Goal: Task Accomplishment & Management: Manage account settings

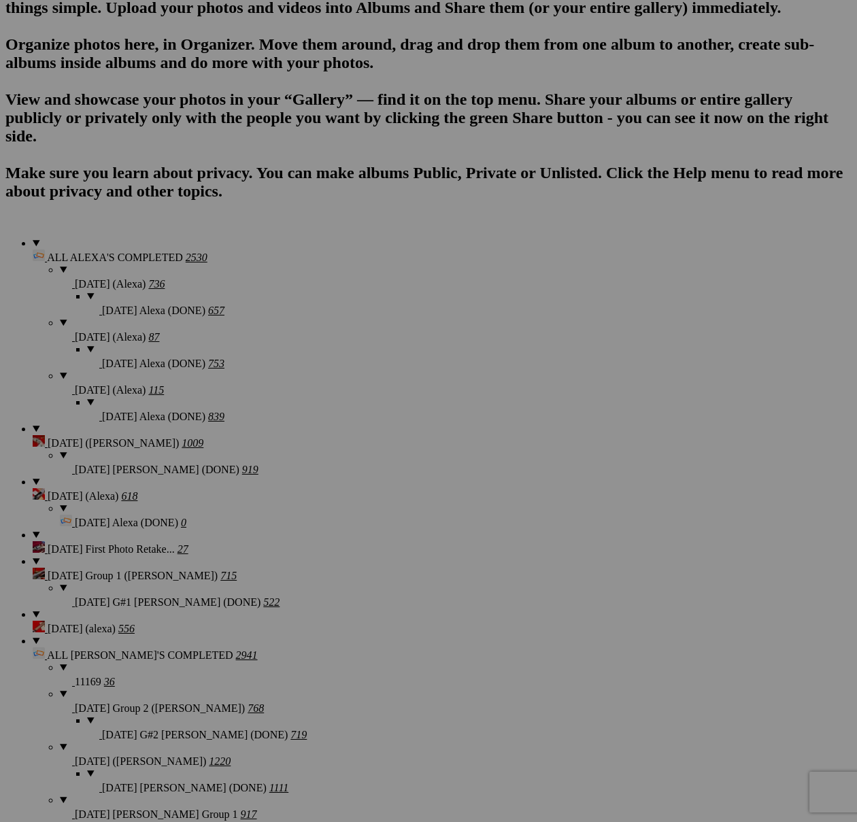
scroll to position [930, 0]
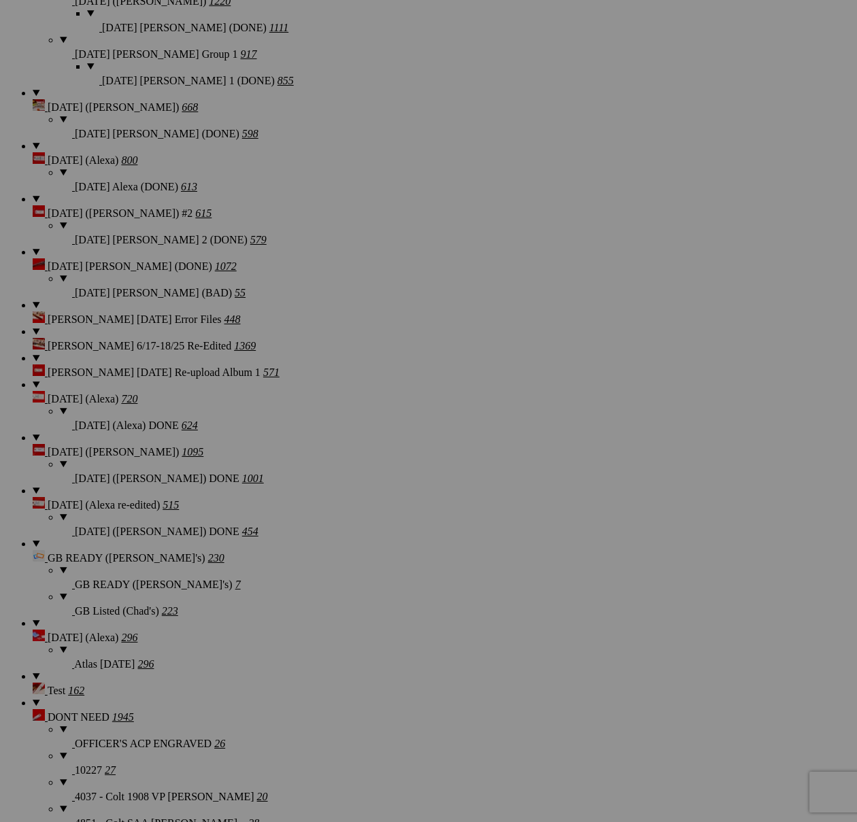
scroll to position [1716, 0]
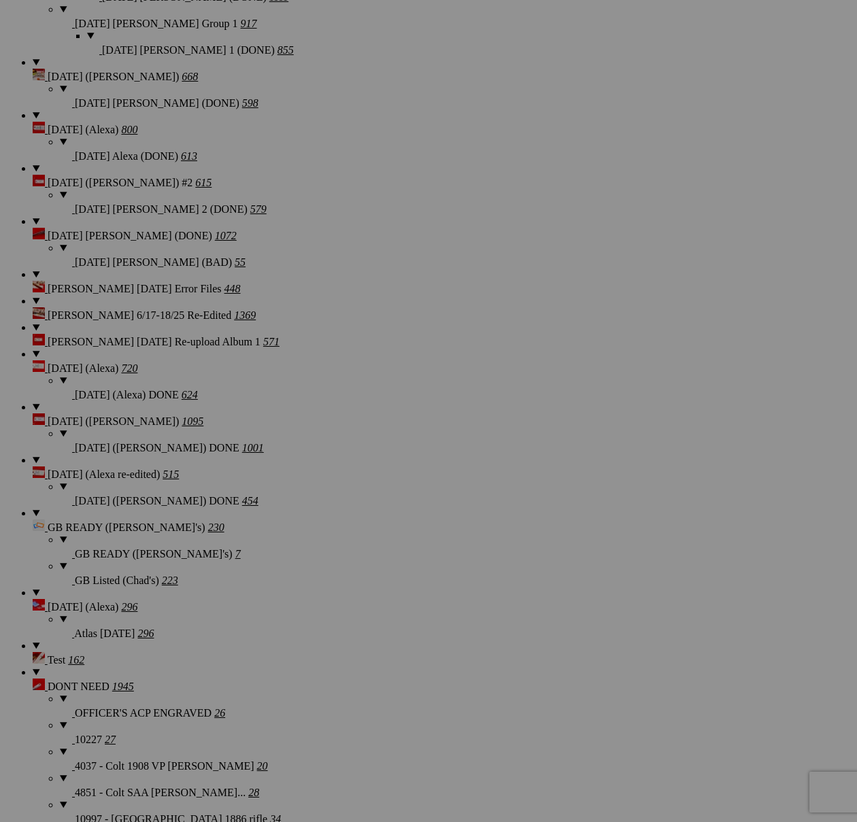
click at [338, 507] on span "Yes" at bounding box center [330, 513] width 16 height 12
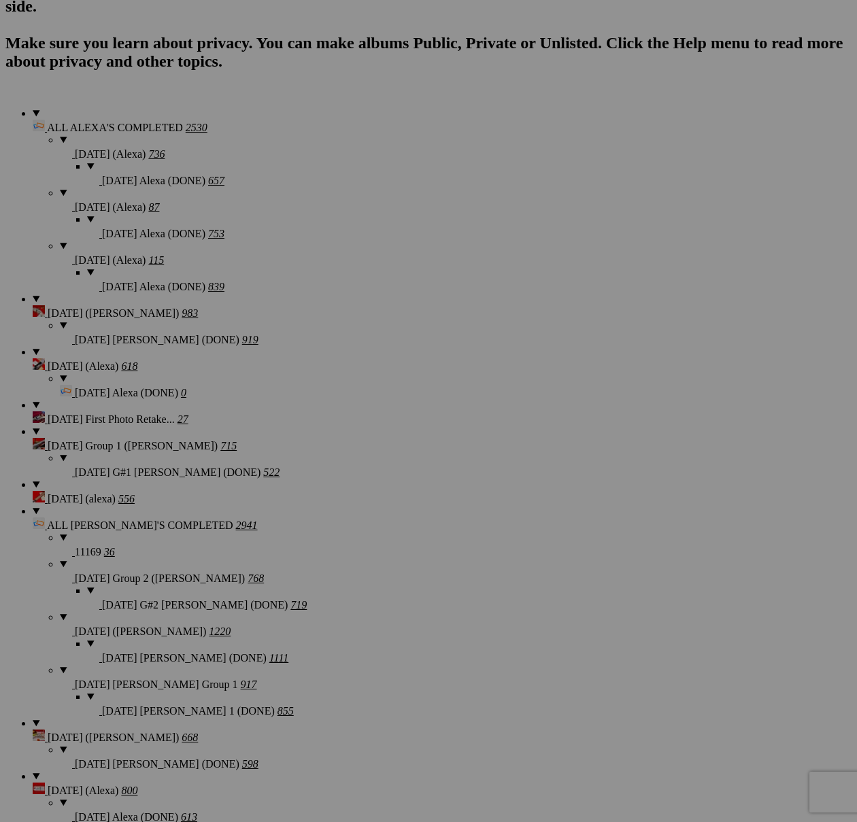
scroll to position [0, 0]
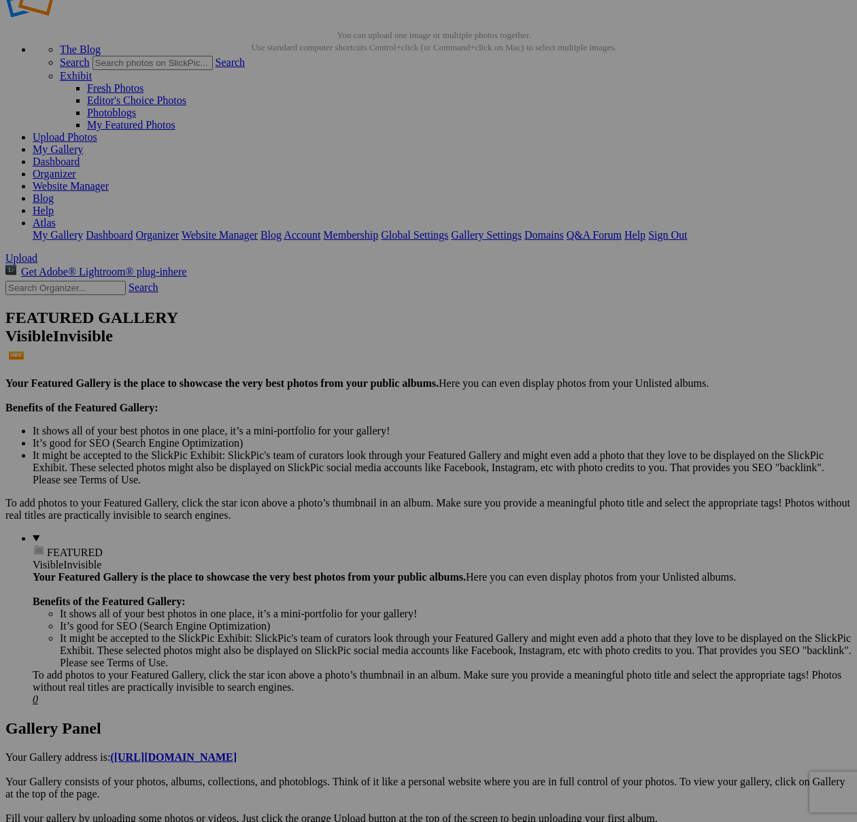
scroll to position [25, 0]
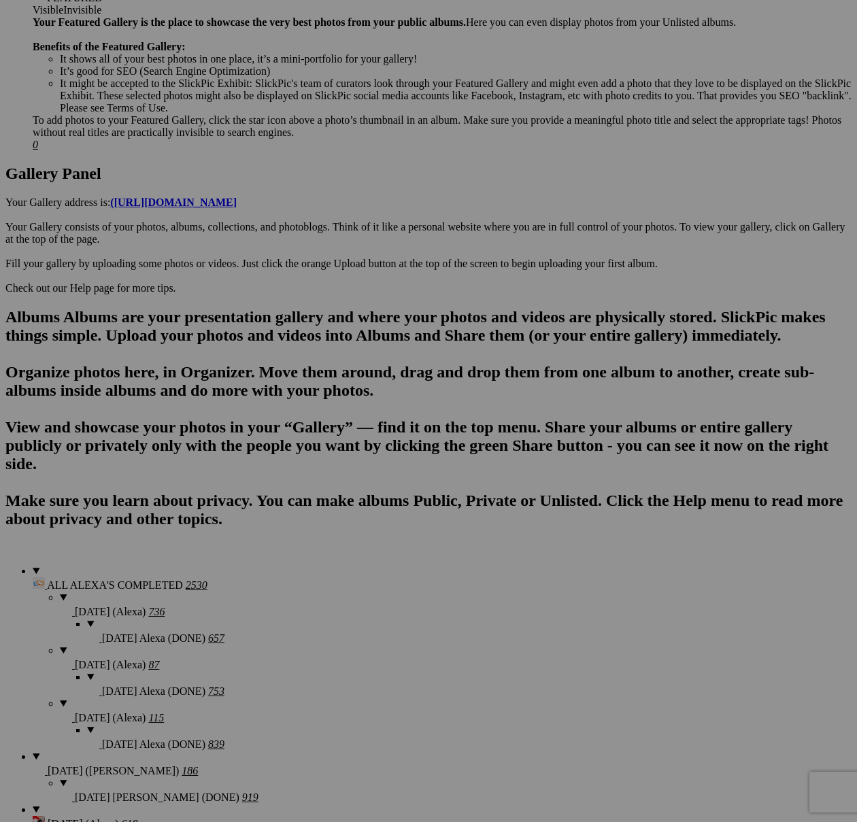
scroll to position [589, 0]
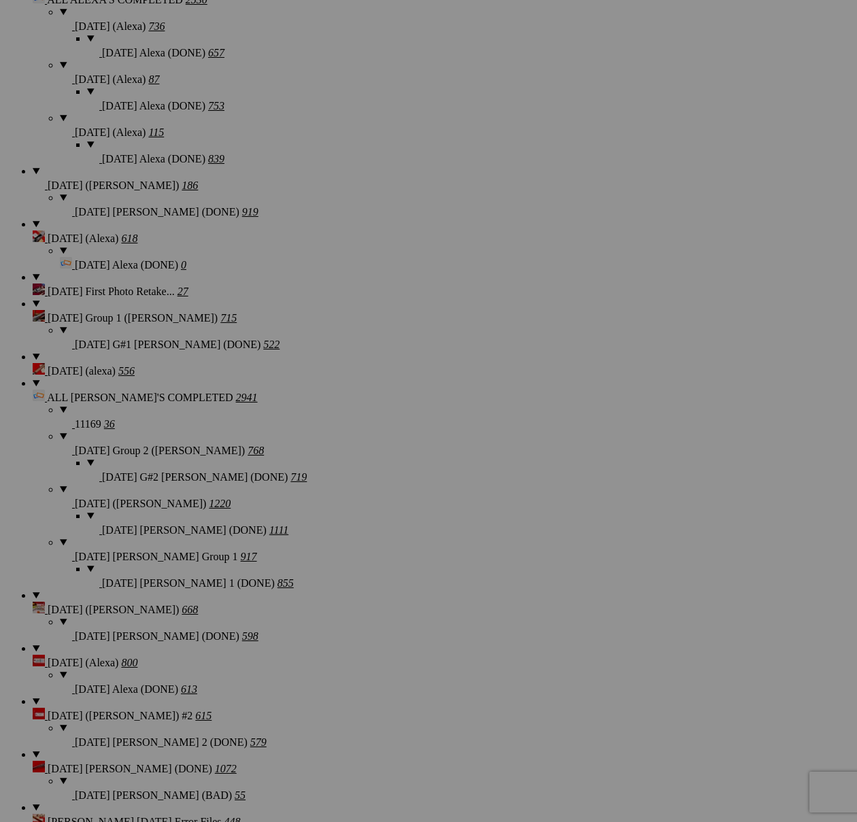
scroll to position [1060, 0]
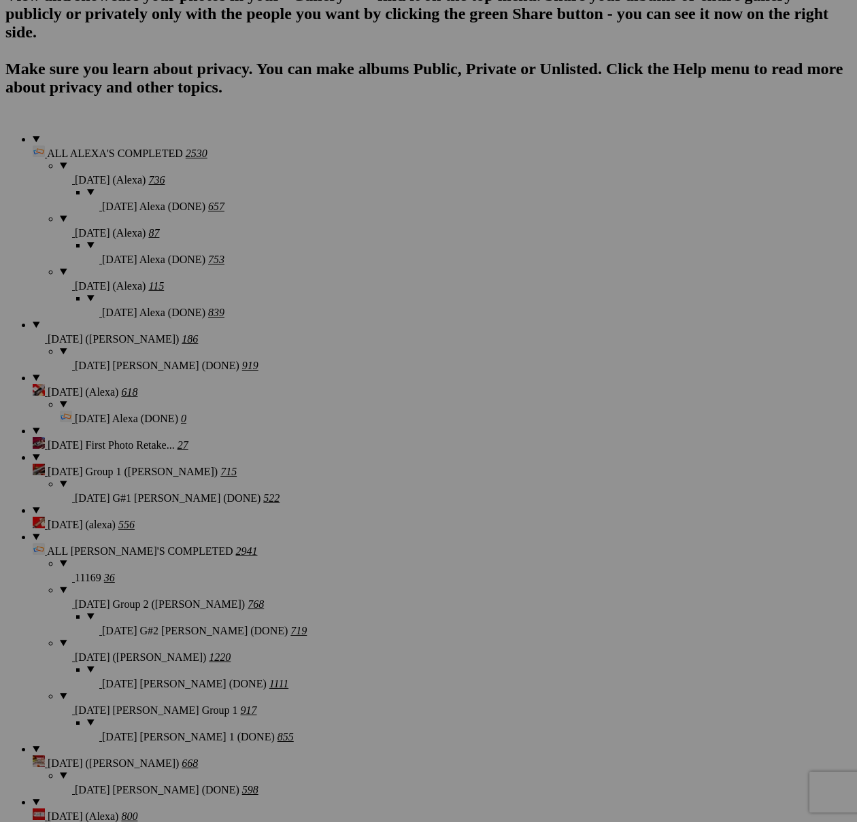
scroll to position [1019, 0]
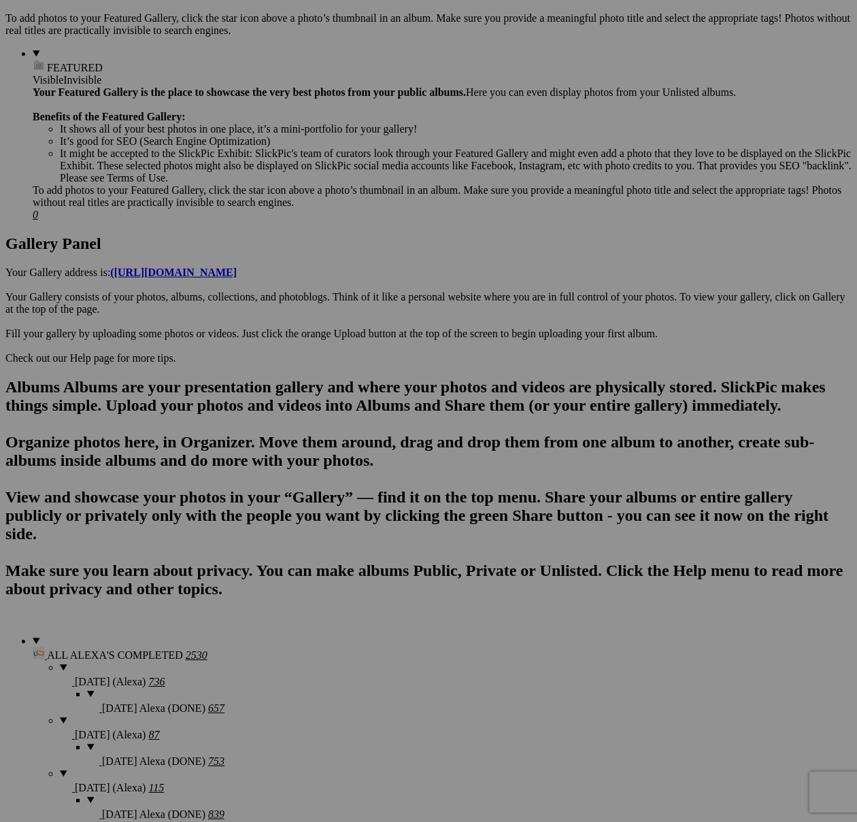
scroll to position [419, 0]
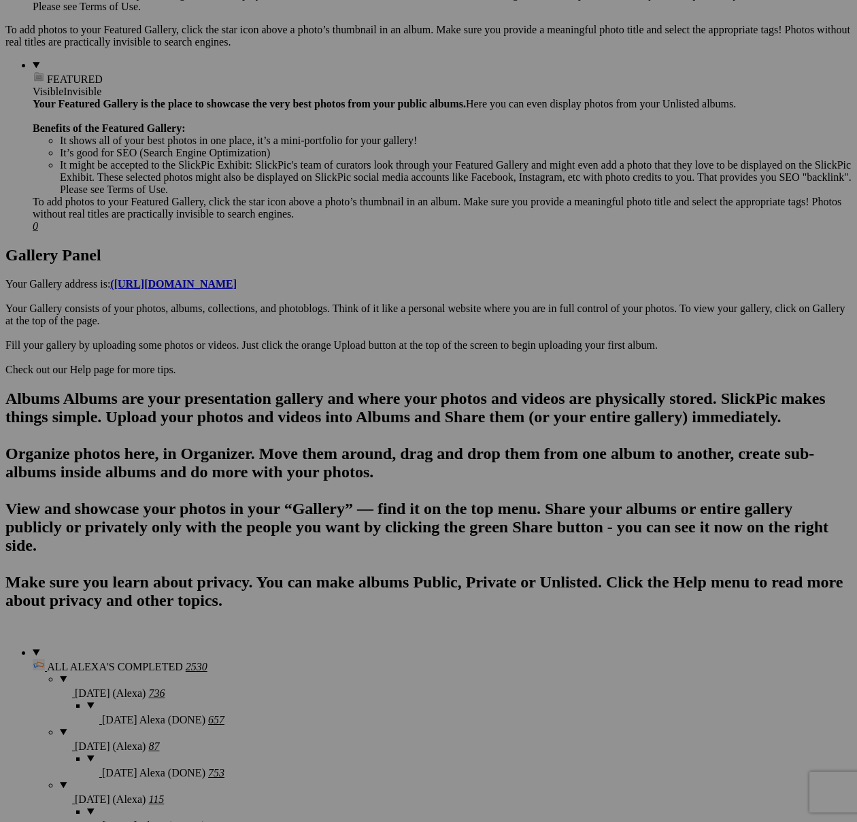
scroll to position [422, 0]
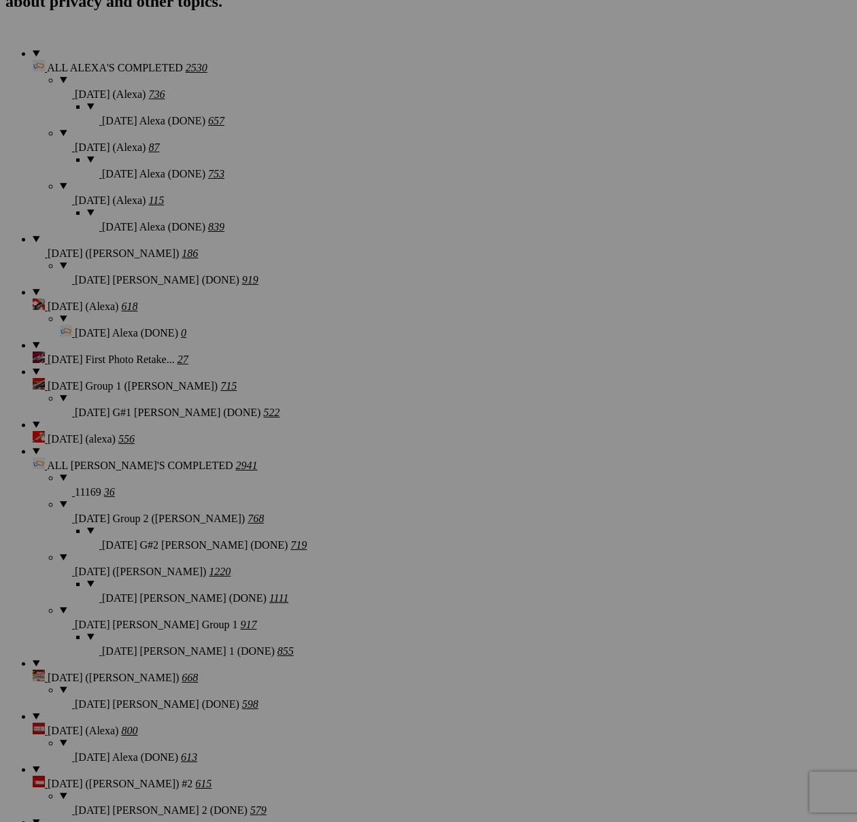
scroll to position [1164, 0]
